Goal: Task Accomplishment & Management: Use online tool/utility

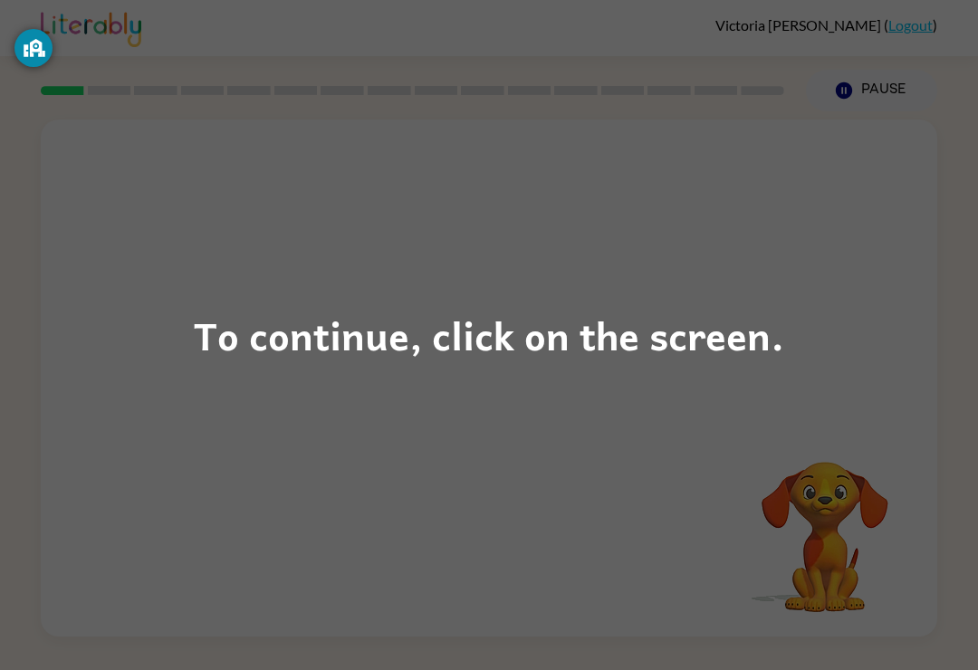
click at [575, 334] on div "To continue, click on the screen." at bounding box center [489, 335] width 590 height 62
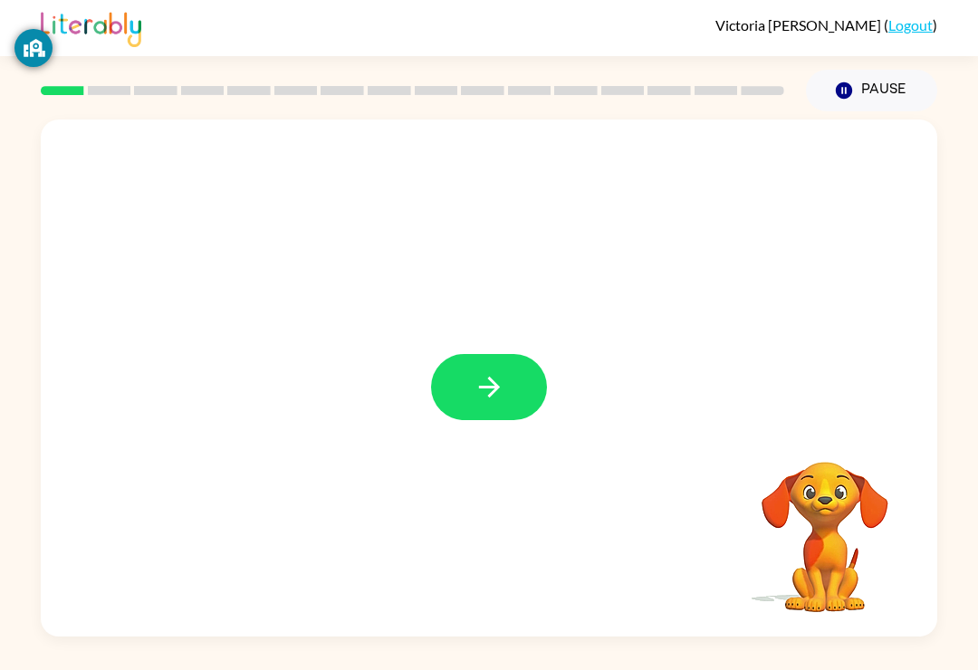
click at [538, 384] on button "button" at bounding box center [489, 387] width 116 height 66
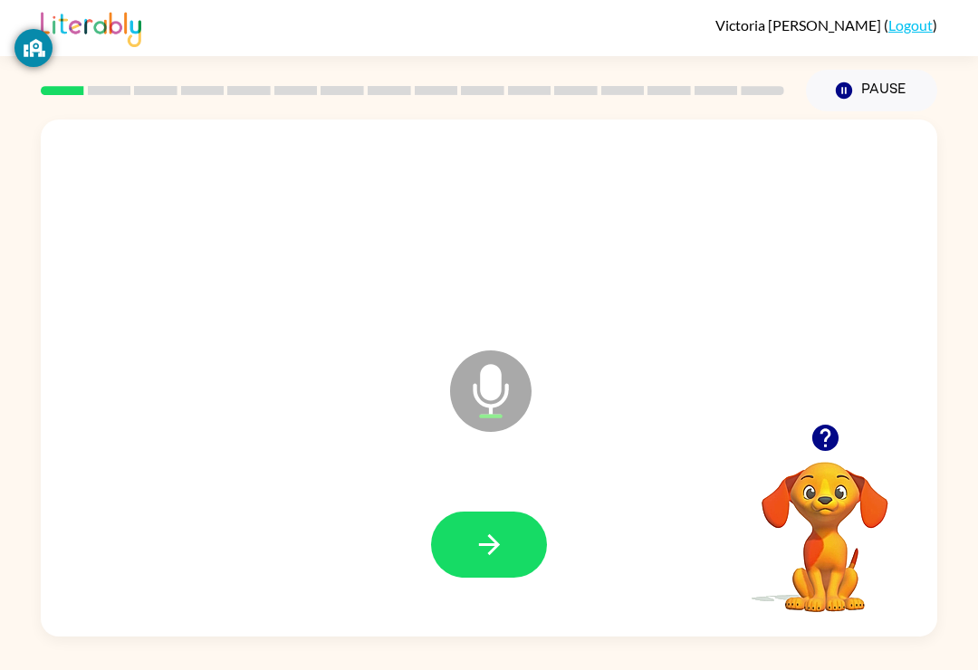
click at [493, 547] on icon "button" at bounding box center [488, 544] width 21 height 21
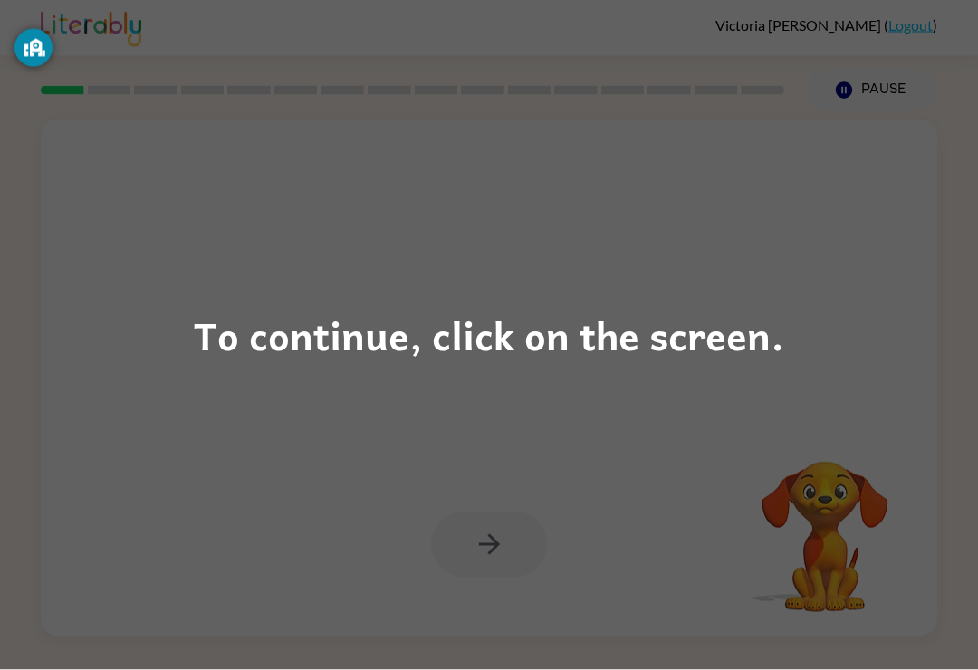
scroll to position [28, 0]
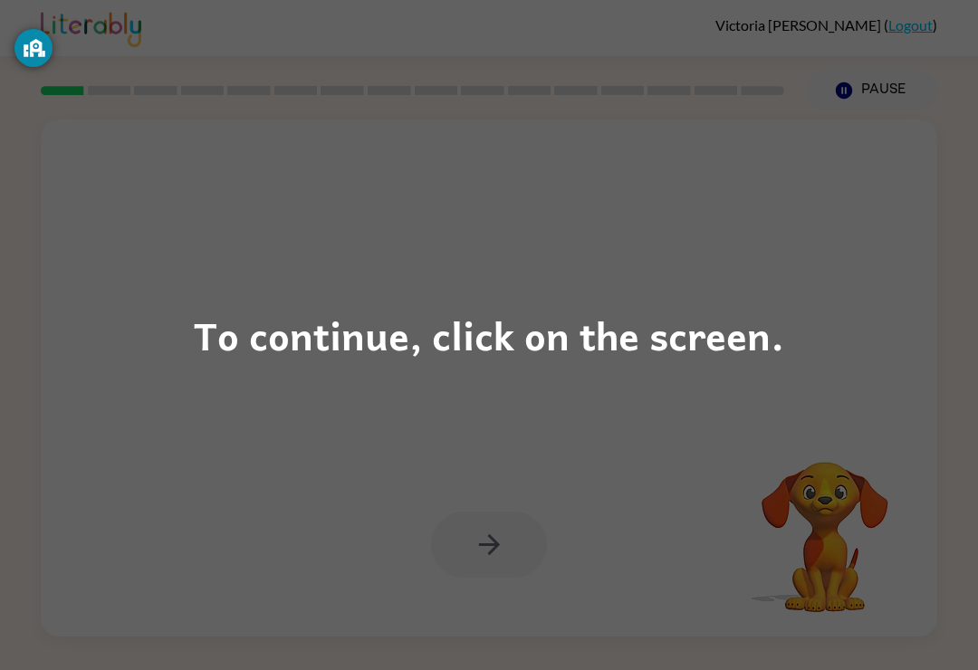
click at [483, 358] on div "To continue, click on the screen." at bounding box center [489, 335] width 590 height 62
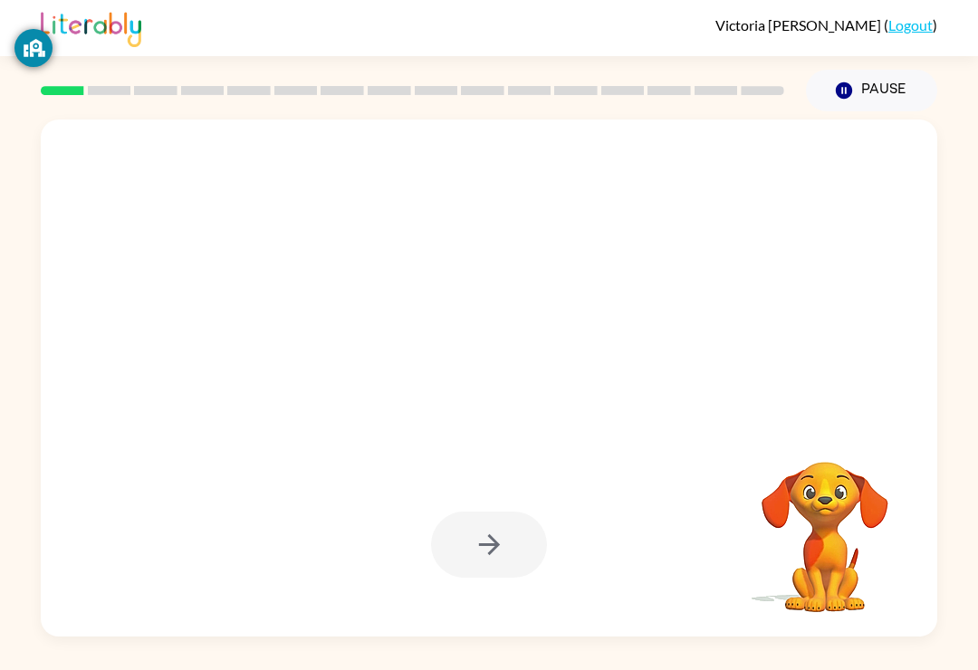
click at [552, 364] on div at bounding box center [489, 378] width 896 height 517
click at [547, 313] on div at bounding box center [445, 345] width 773 height 65
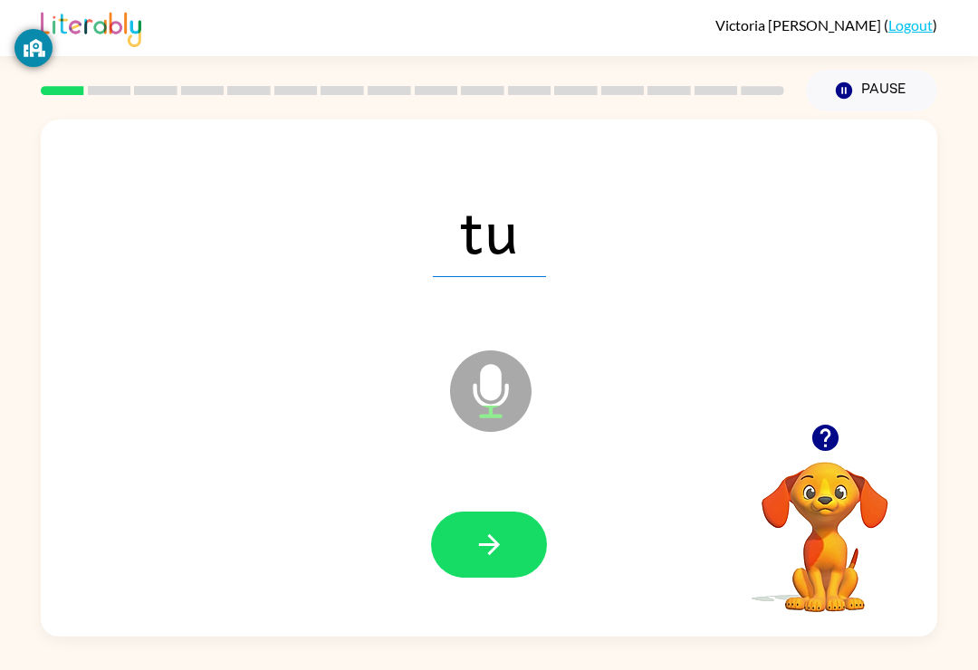
scroll to position [0, 0]
click at [509, 532] on button "button" at bounding box center [489, 545] width 116 height 66
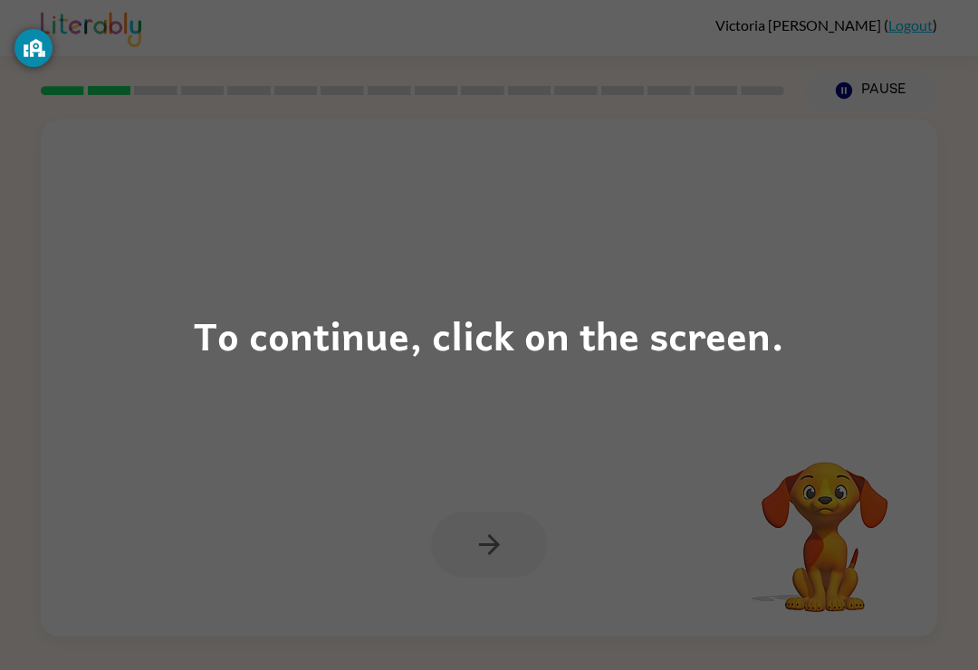
click at [570, 465] on div "To continue, click on the screen." at bounding box center [489, 335] width 978 height 670
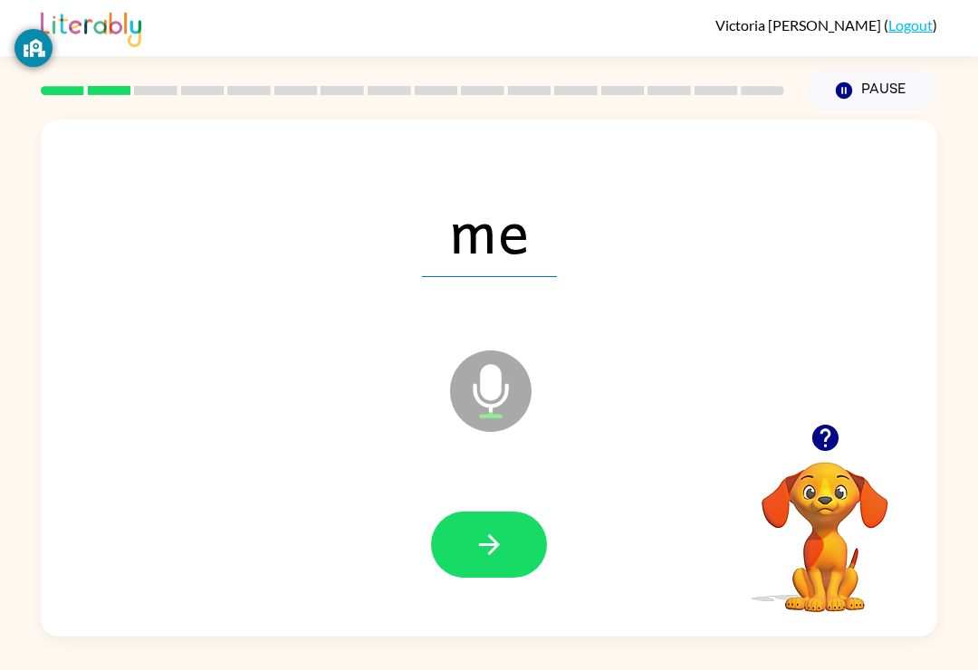
click at [495, 549] on icon "button" at bounding box center [488, 544] width 21 height 21
click at [511, 563] on button "button" at bounding box center [489, 545] width 116 height 66
click at [490, 518] on button "button" at bounding box center [489, 545] width 116 height 66
click at [503, 561] on icon "button" at bounding box center [490, 545] width 32 height 32
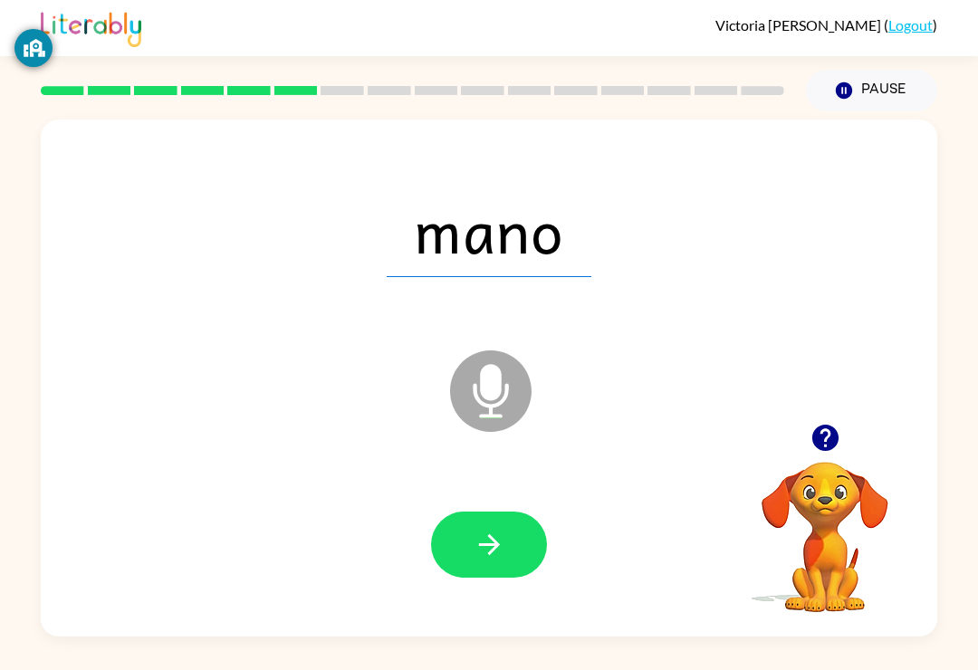
click at [457, 561] on button "button" at bounding box center [489, 545] width 116 height 66
click at [470, 559] on button "button" at bounding box center [489, 545] width 116 height 66
click at [496, 558] on icon "button" at bounding box center [490, 545] width 32 height 32
click at [514, 578] on button "button" at bounding box center [489, 545] width 116 height 66
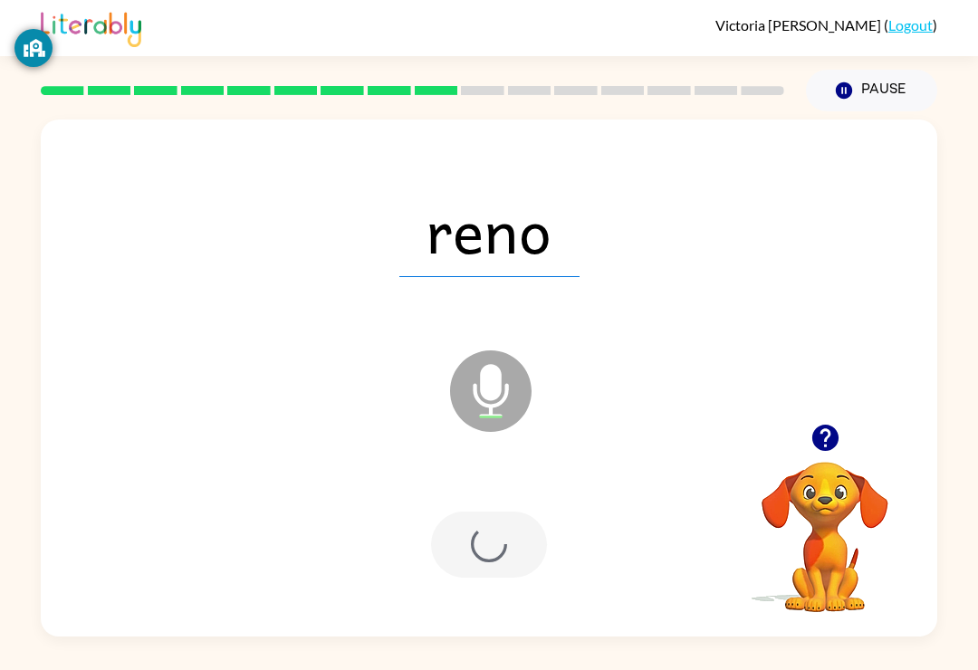
click at [514, 578] on div at bounding box center [489, 545] width 116 height 66
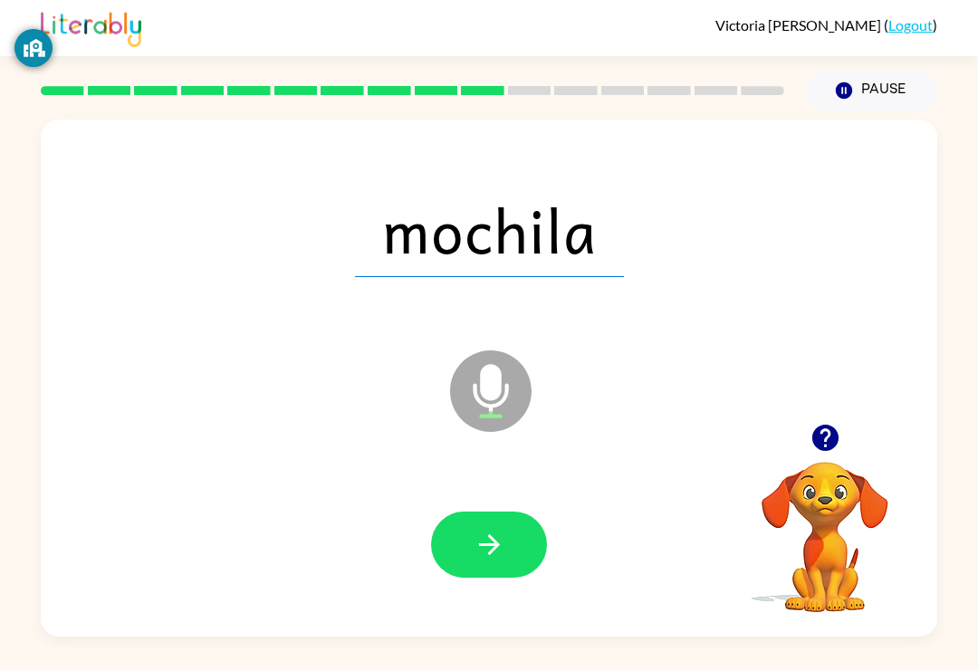
click at [478, 550] on icon "button" at bounding box center [490, 545] width 32 height 32
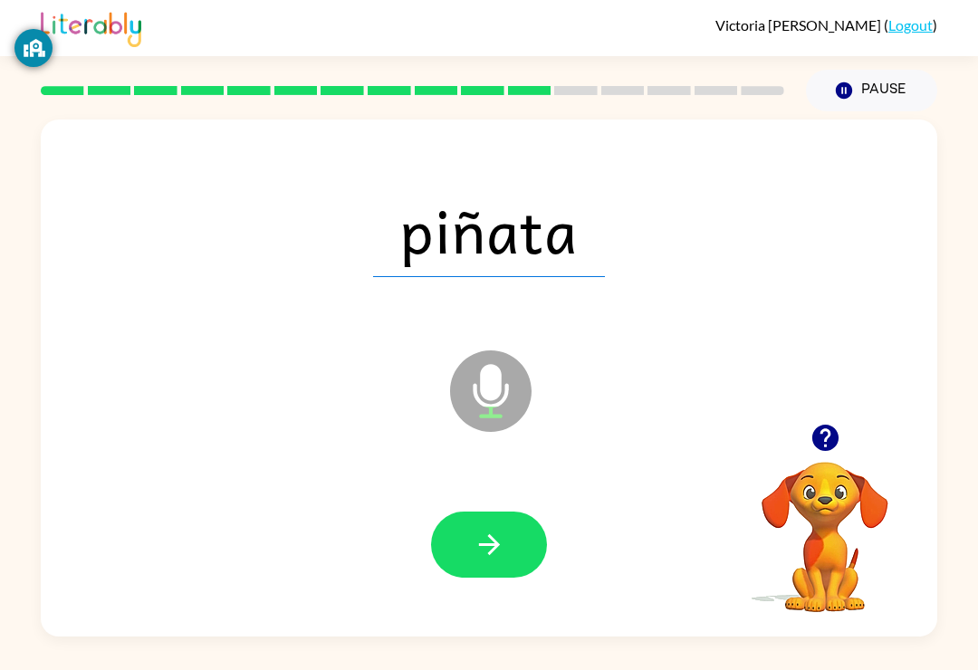
click at [495, 570] on button "button" at bounding box center [489, 545] width 116 height 66
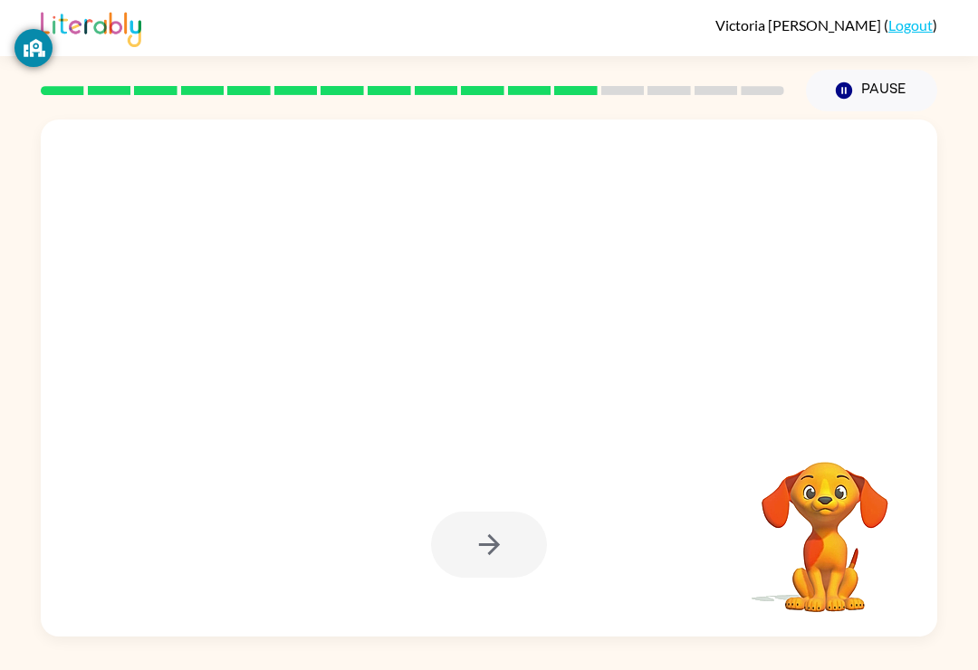
click at [501, 550] on div at bounding box center [489, 545] width 116 height 66
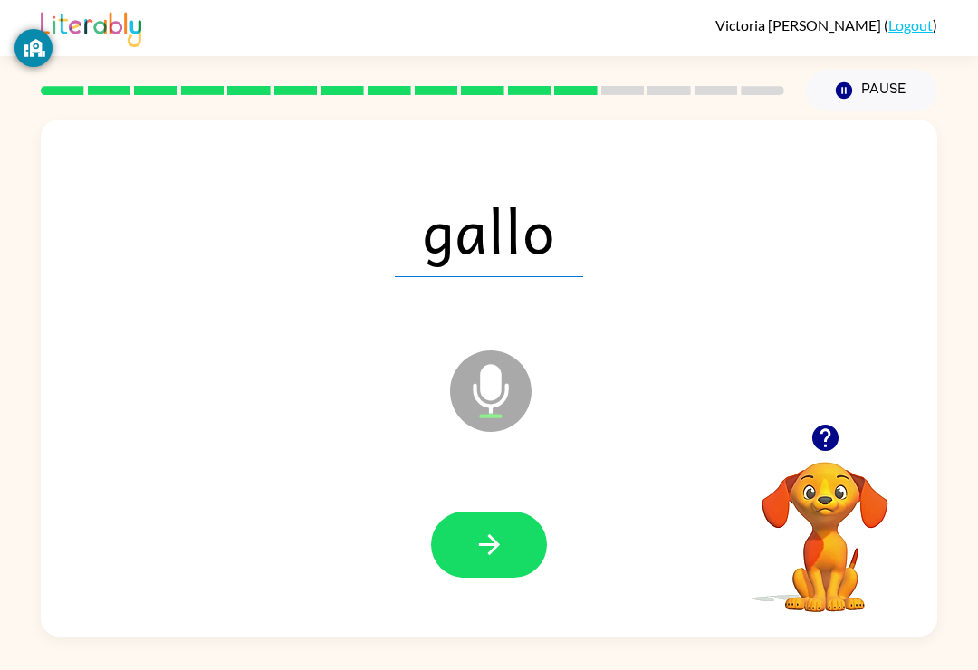
click at [505, 570] on button "button" at bounding box center [489, 545] width 116 height 66
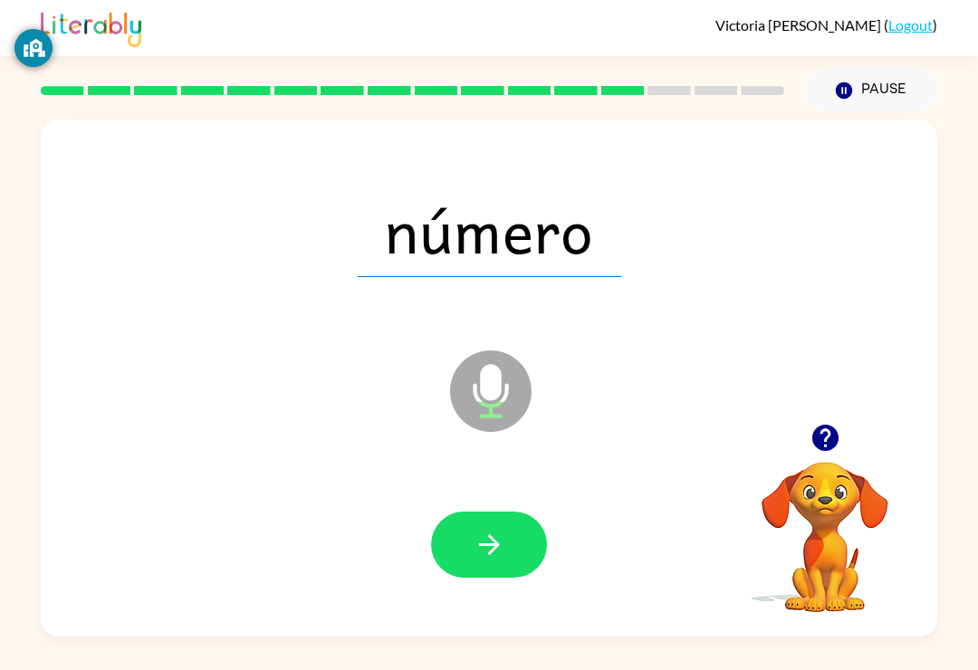
click at [468, 548] on button "button" at bounding box center [489, 545] width 116 height 66
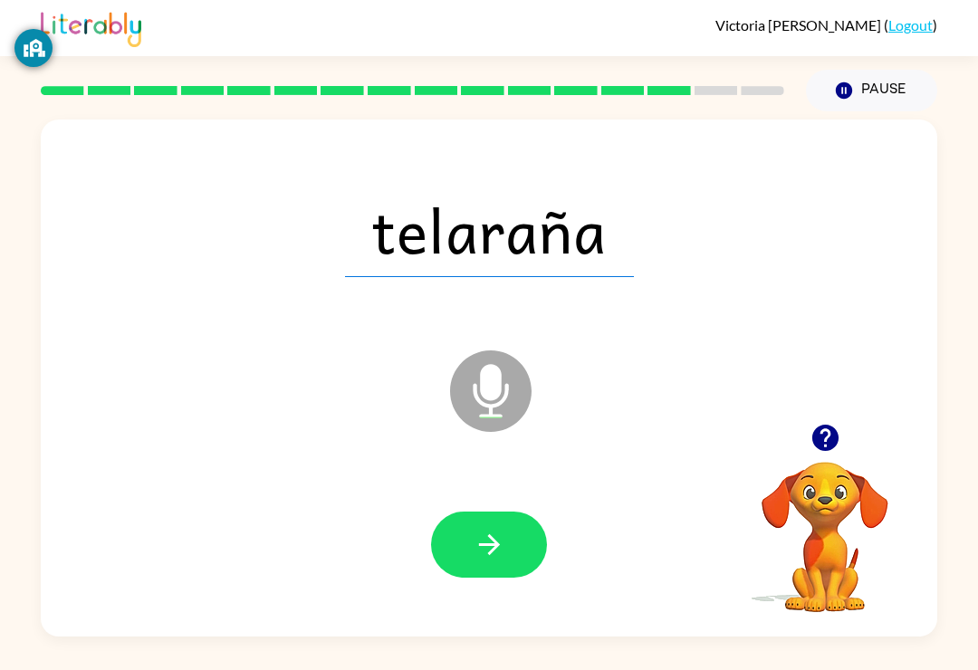
click at [508, 539] on button "button" at bounding box center [489, 545] width 116 height 66
